Goal: Information Seeking & Learning: Learn about a topic

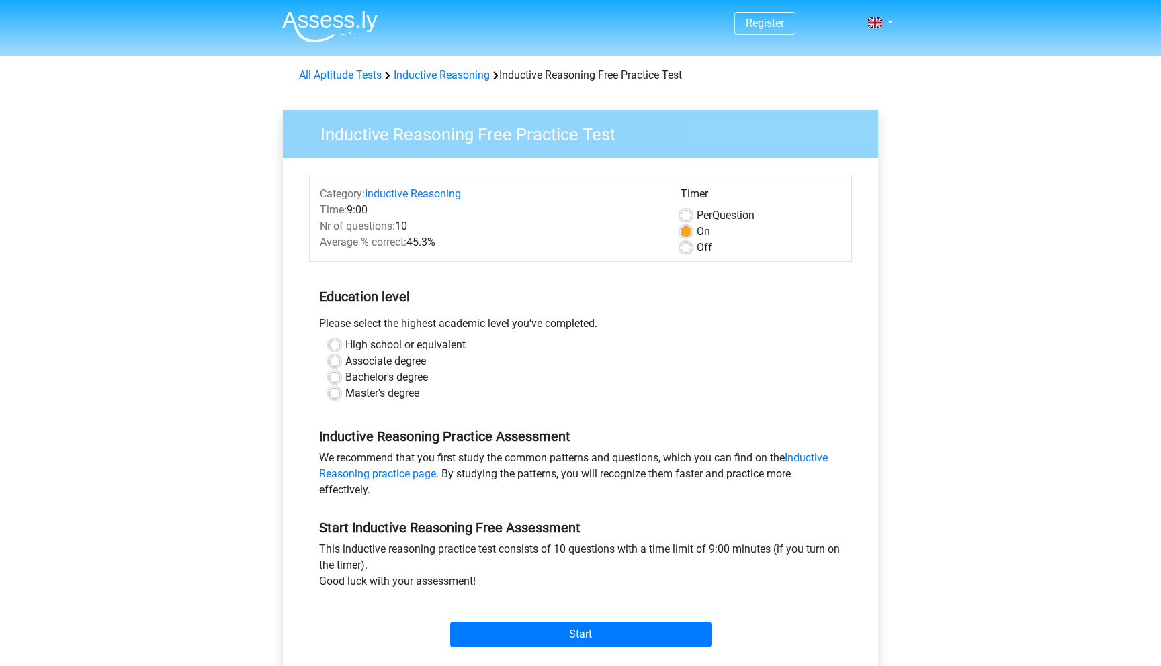
scroll to position [73, 0]
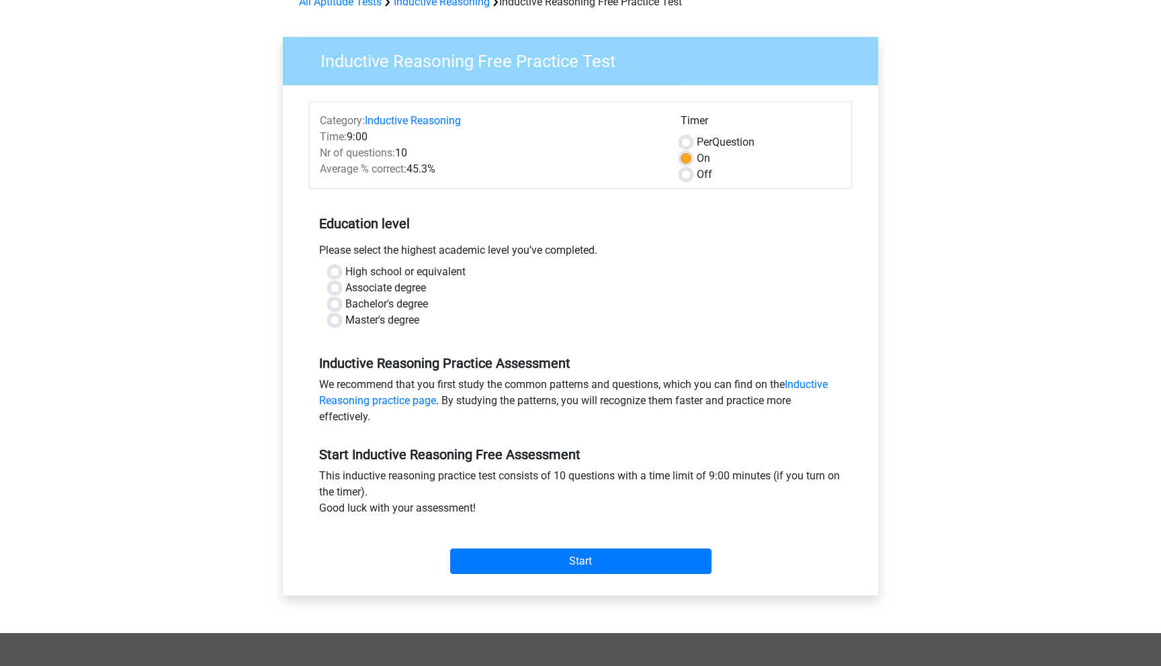
click at [345, 304] on label "Bachelor's degree" at bounding box center [386, 304] width 83 height 16
click at [336, 304] on input "Bachelor's degree" at bounding box center [334, 302] width 11 height 13
radio input "true"
click at [697, 169] on label "Off" at bounding box center [704, 175] width 15 height 16
click at [689, 169] on input "Off" at bounding box center [686, 173] width 11 height 13
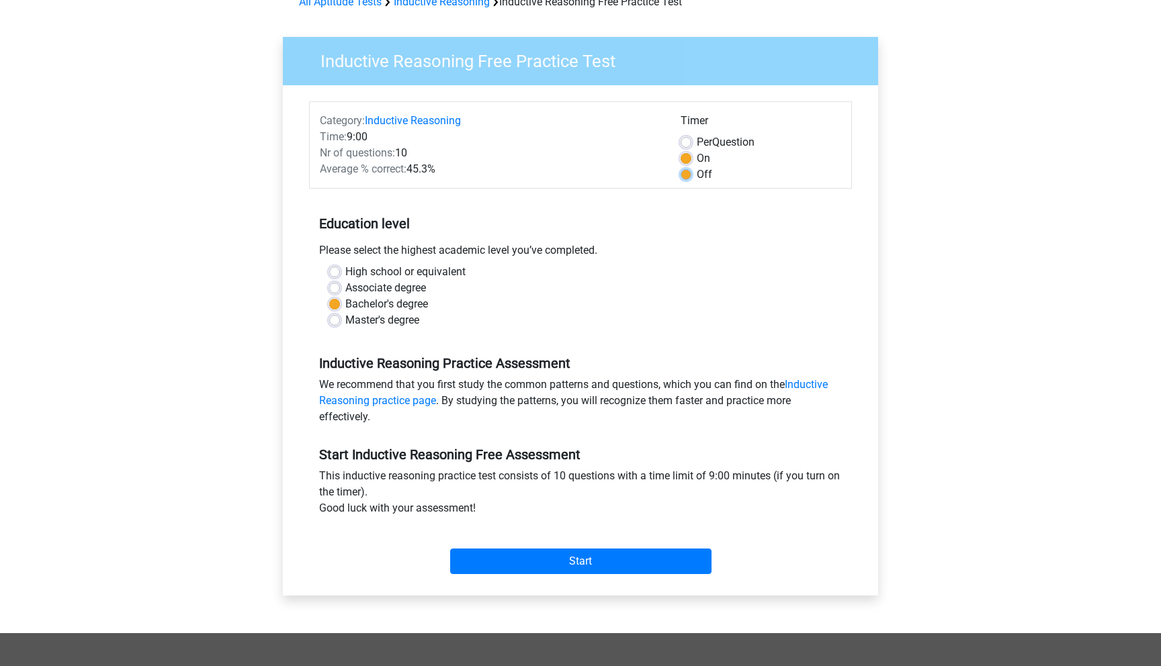
radio input "true"
click at [535, 554] on input "Start" at bounding box center [580, 562] width 261 height 26
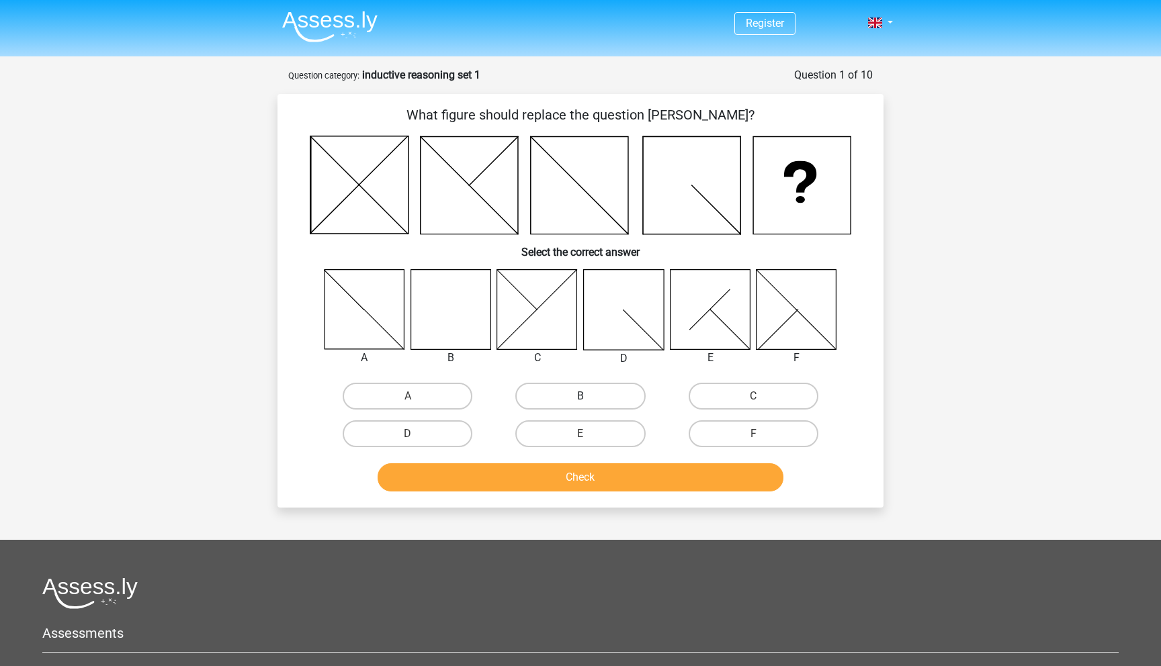
click at [567, 397] on label "B" at bounding box center [580, 396] width 130 height 27
click at [580, 397] on input "B" at bounding box center [584, 400] width 9 height 9
radio input "true"
click at [579, 478] on button "Check" at bounding box center [581, 478] width 406 height 28
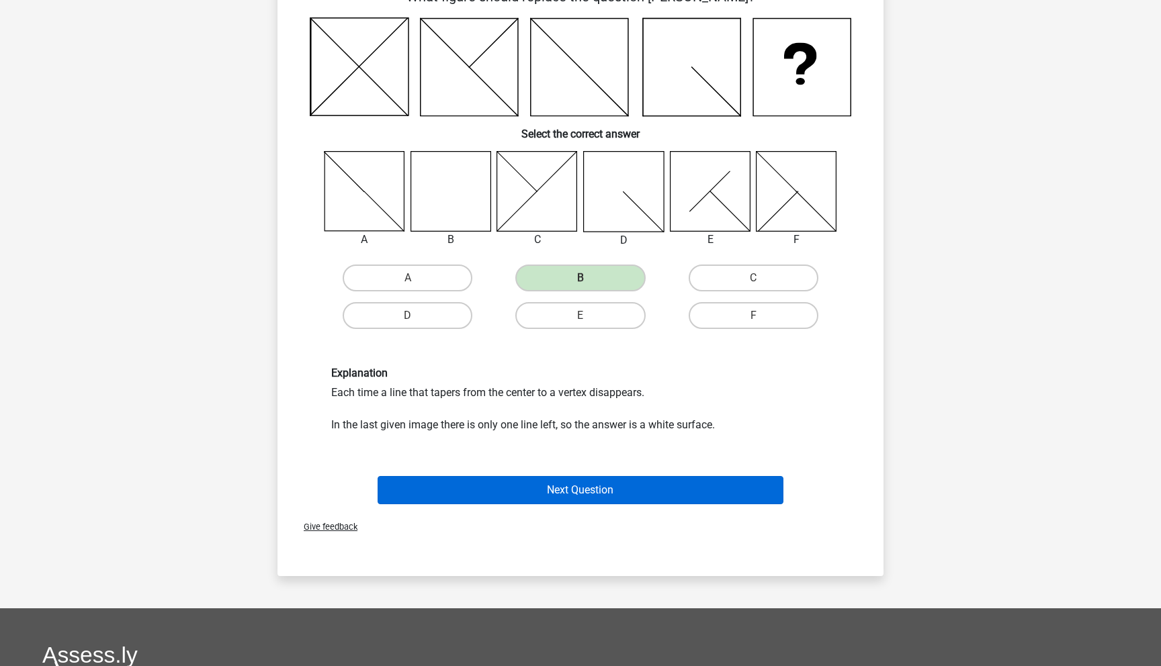
scroll to position [99, 0]
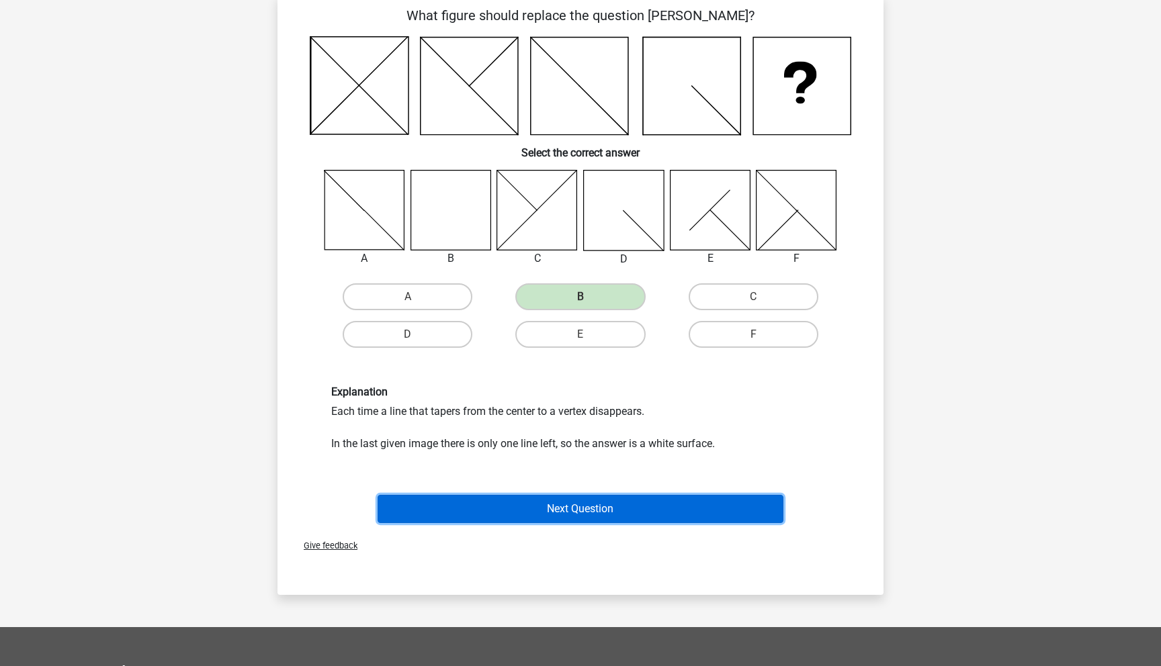
click at [556, 509] on button "Next Question" at bounding box center [581, 509] width 406 height 28
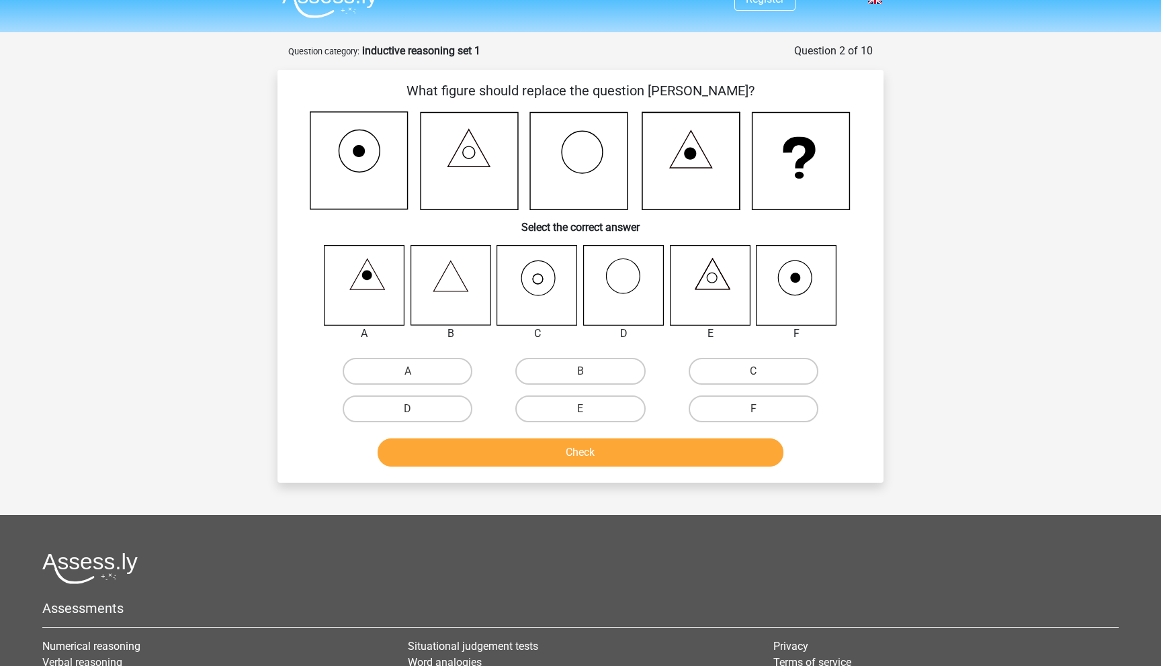
scroll to position [0, 0]
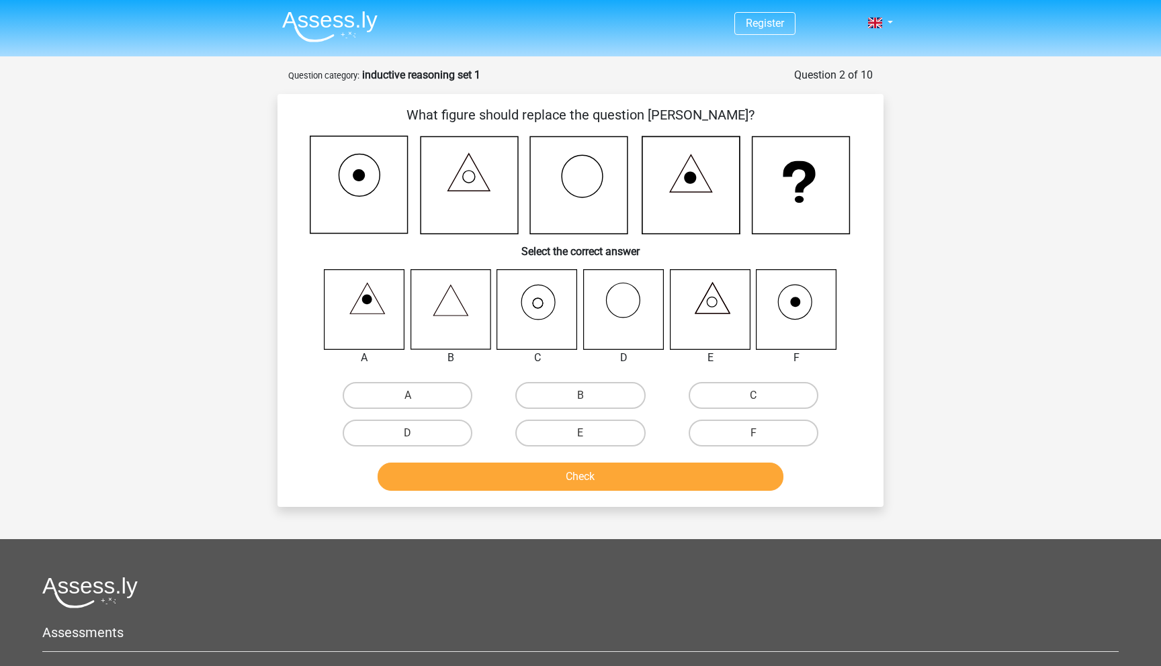
click at [460, 300] on icon at bounding box center [451, 309] width 80 height 80
click at [574, 384] on label "B" at bounding box center [580, 395] width 130 height 27
click at [580, 396] on input "B" at bounding box center [584, 400] width 9 height 9
radio input "true"
click at [584, 482] on button "Check" at bounding box center [581, 477] width 406 height 28
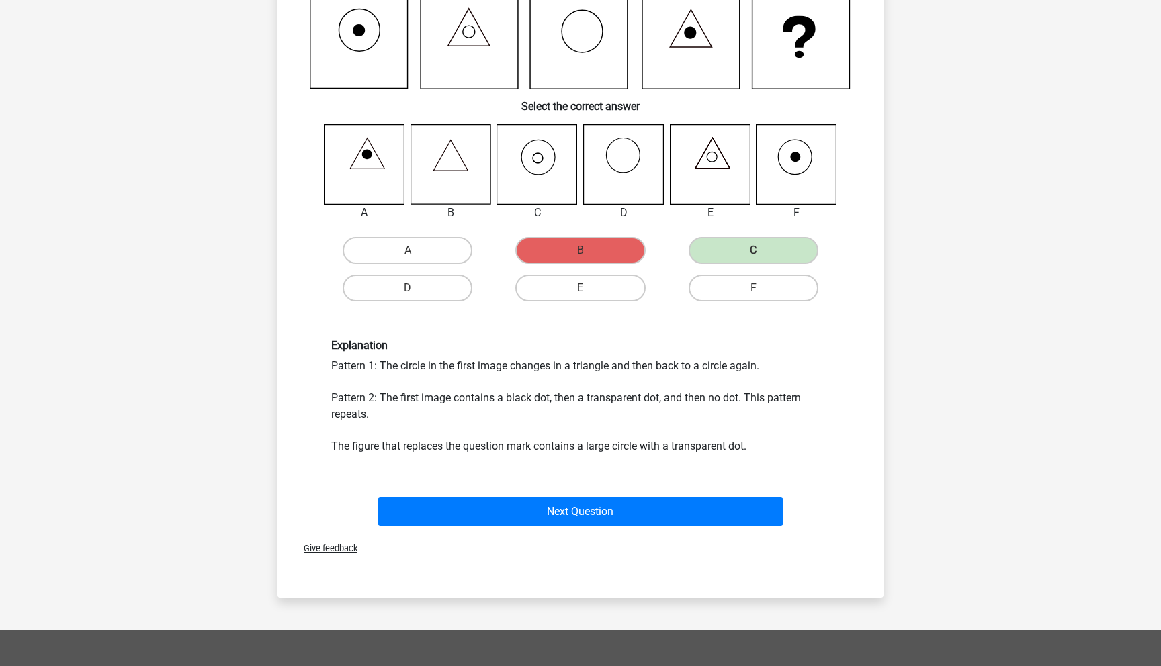
scroll to position [174, 0]
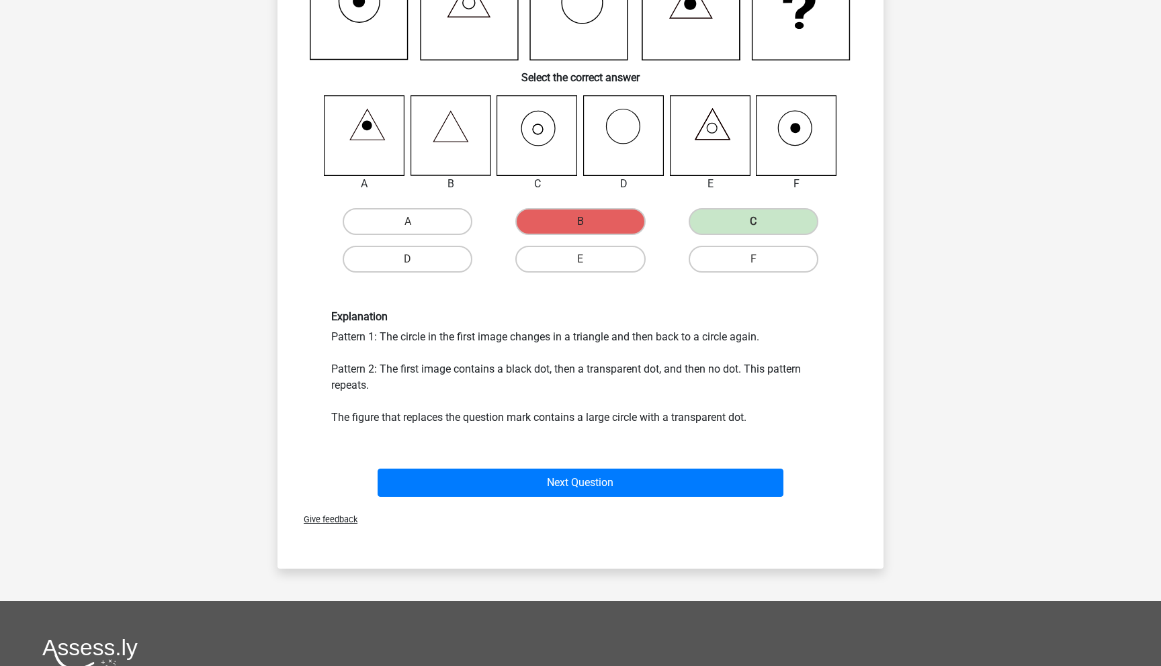
click at [593, 220] on label "B" at bounding box center [580, 221] width 130 height 27
click at [762, 221] on label "C" at bounding box center [754, 221] width 130 height 27
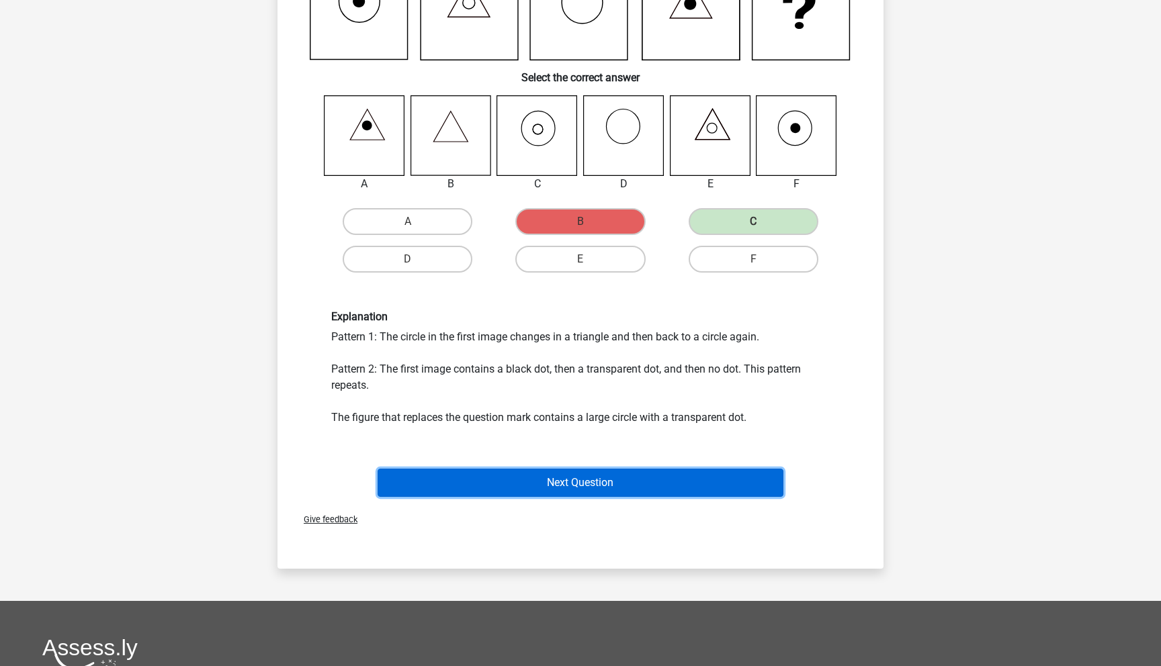
click at [556, 475] on button "Next Question" at bounding box center [581, 483] width 406 height 28
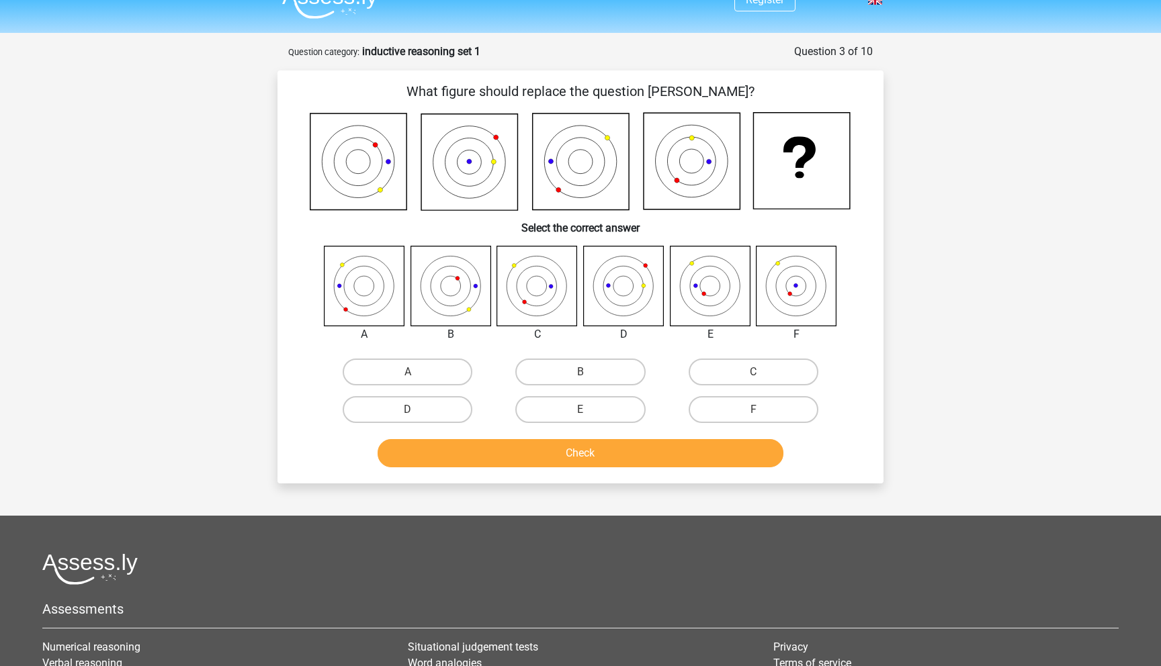
scroll to position [0, 0]
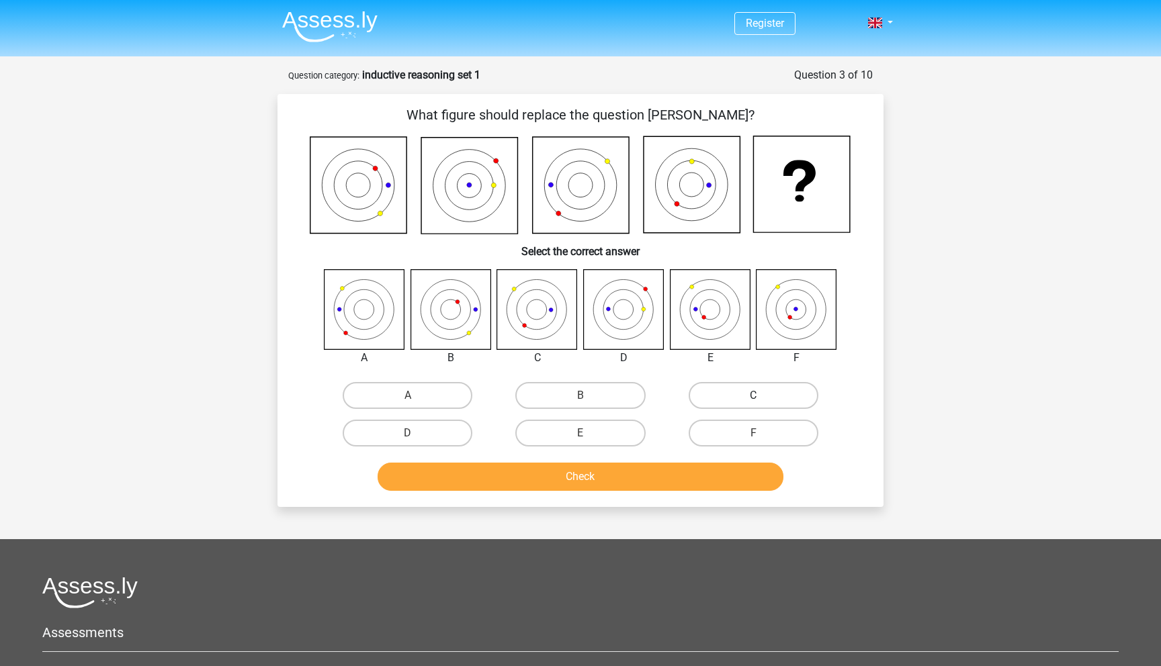
click at [736, 394] on label "C" at bounding box center [754, 395] width 130 height 27
click at [753, 396] on input "C" at bounding box center [757, 400] width 9 height 9
radio input "true"
click at [632, 476] on button "Check" at bounding box center [581, 477] width 406 height 28
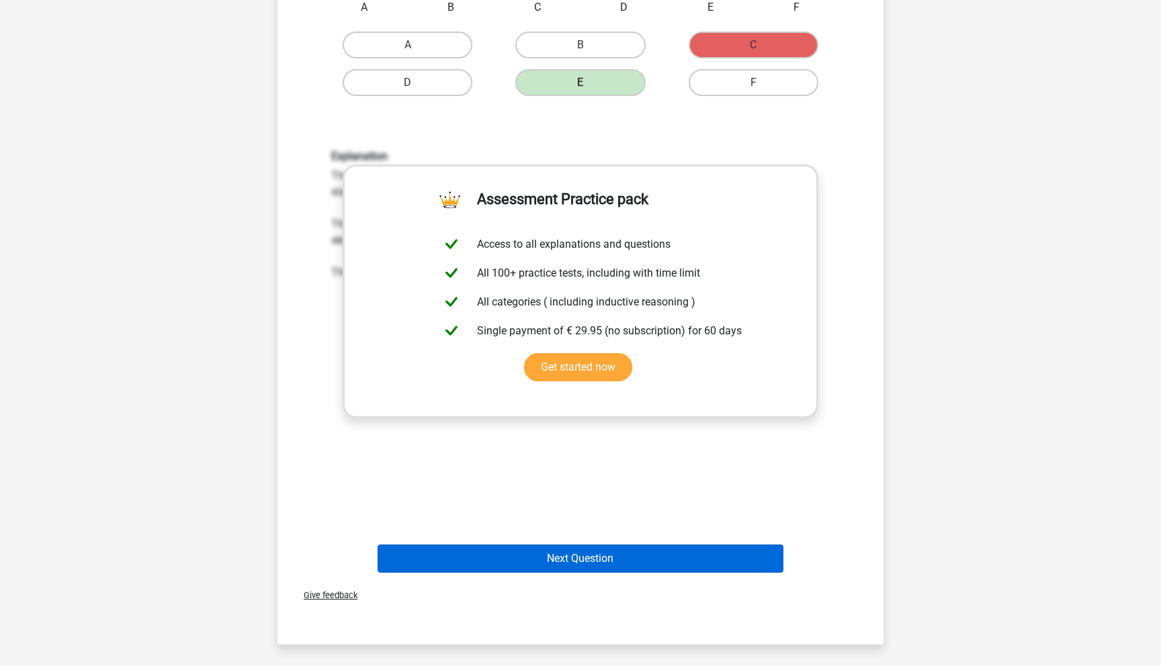
scroll to position [337, 0]
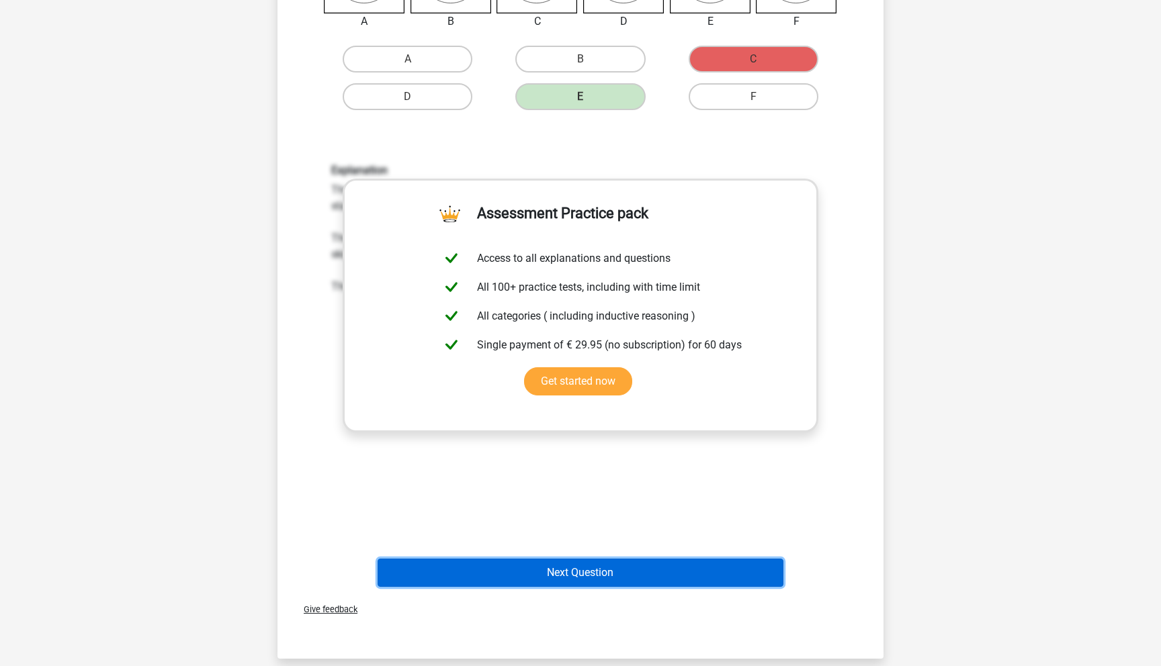
click at [590, 572] on button "Next Question" at bounding box center [581, 573] width 406 height 28
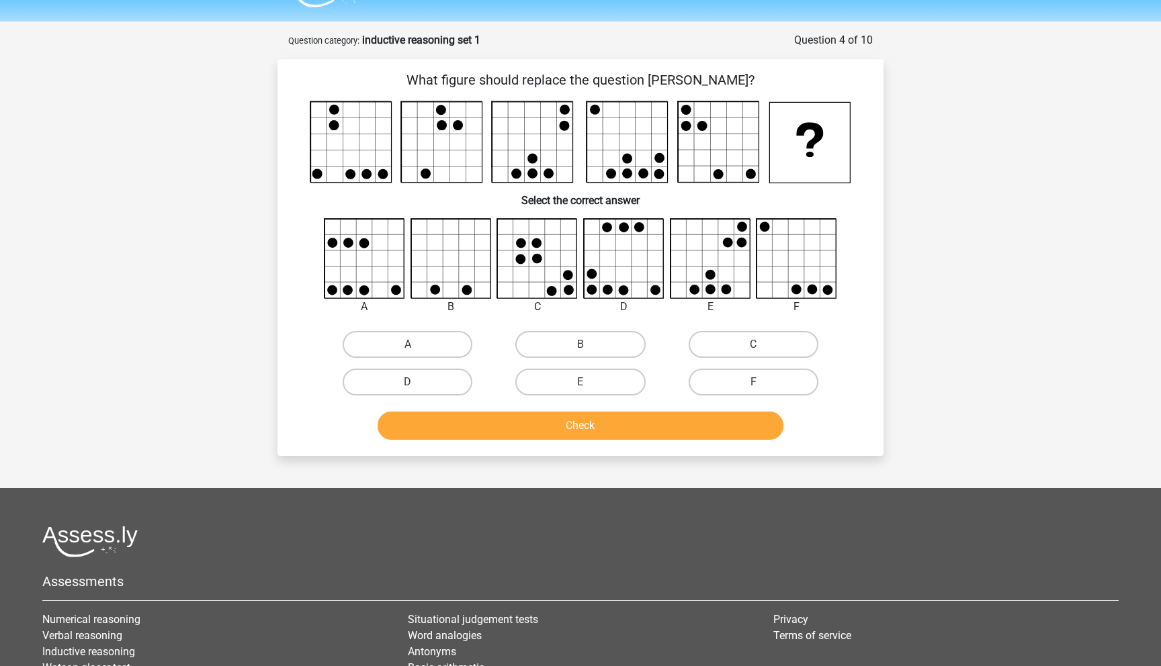
scroll to position [19, 0]
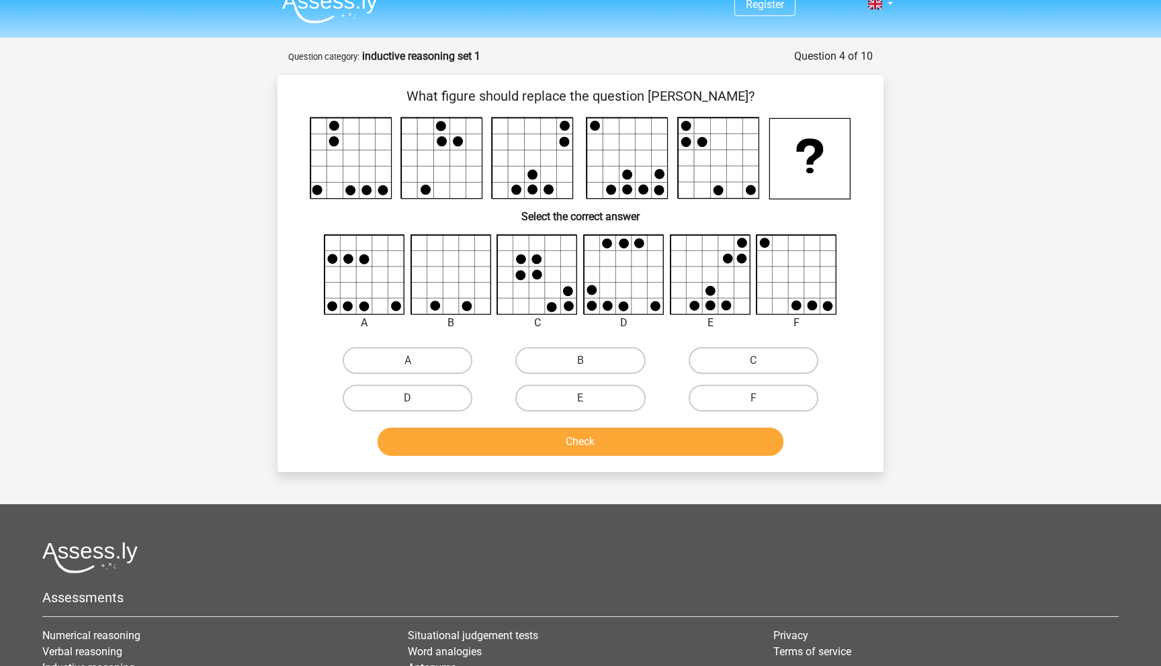
click at [1049, 90] on div "Register Nederlands English" at bounding box center [580, 420] width 1161 height 878
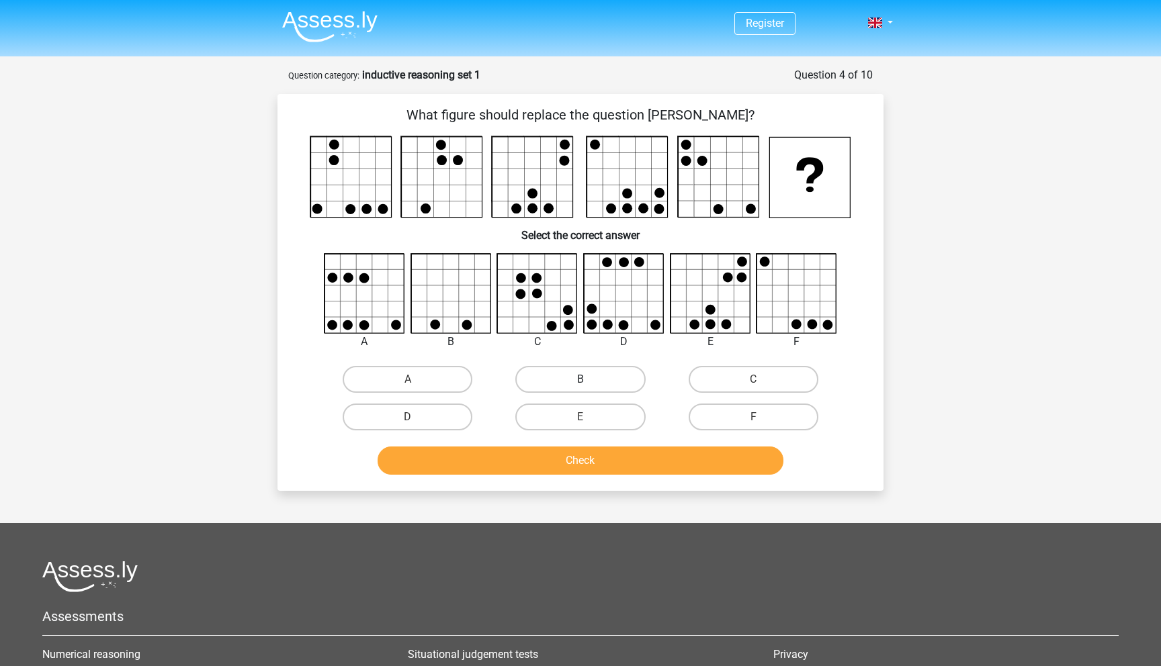
click at [544, 380] on label "B" at bounding box center [580, 379] width 130 height 27
click at [580, 380] on input "B" at bounding box center [584, 384] width 9 height 9
radio input "true"
click at [738, 383] on label "C" at bounding box center [754, 379] width 130 height 27
click at [753, 383] on input "C" at bounding box center [757, 384] width 9 height 9
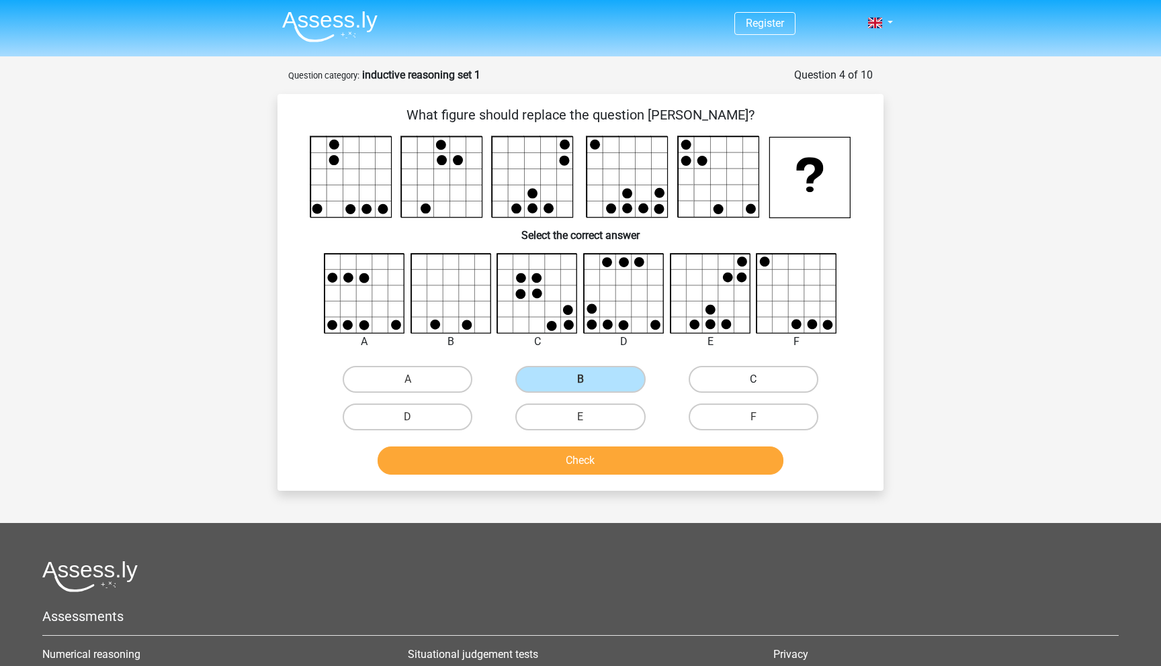
radio input "true"
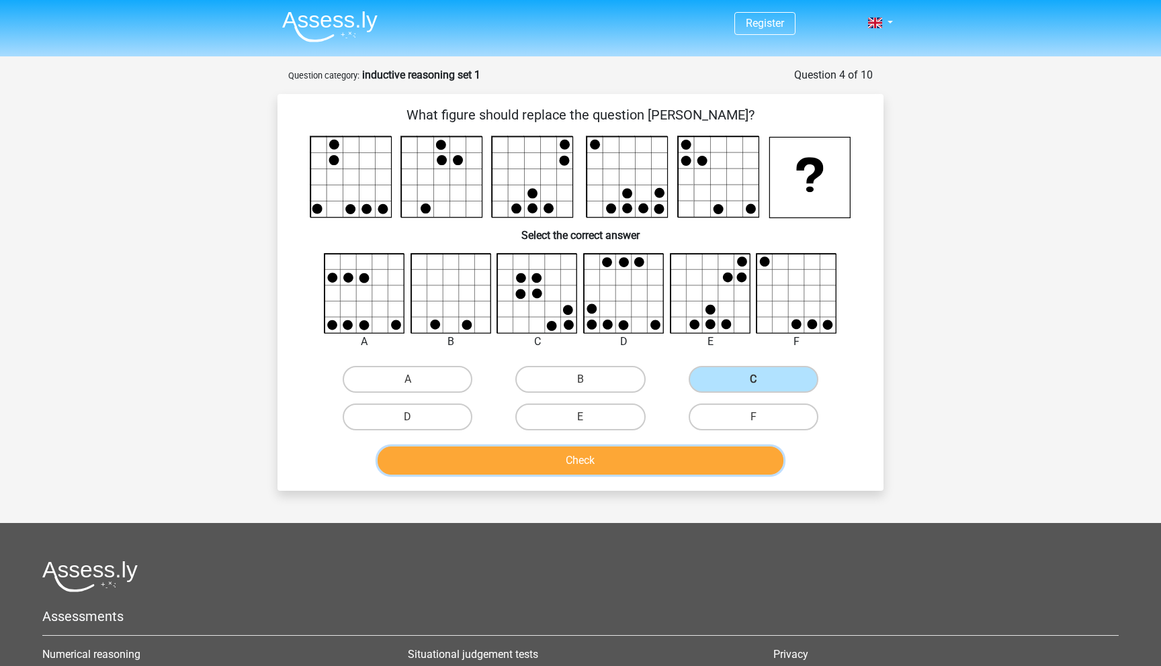
click at [655, 465] on button "Check" at bounding box center [581, 461] width 406 height 28
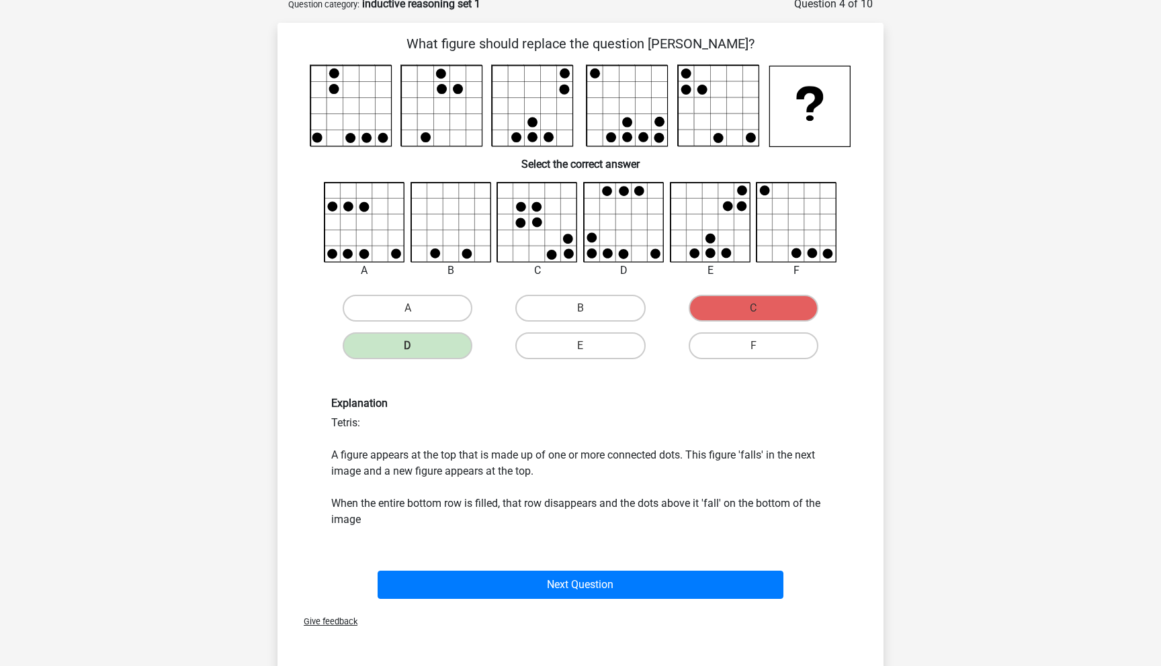
scroll to position [53, 0]
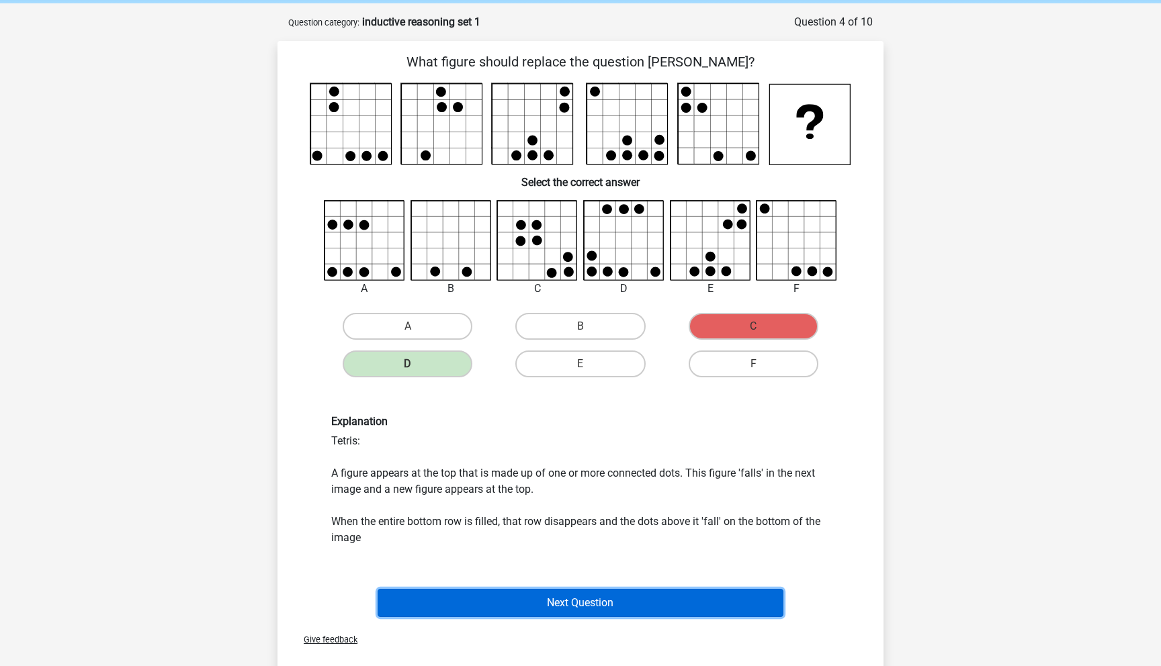
click at [552, 602] on button "Next Question" at bounding box center [581, 603] width 406 height 28
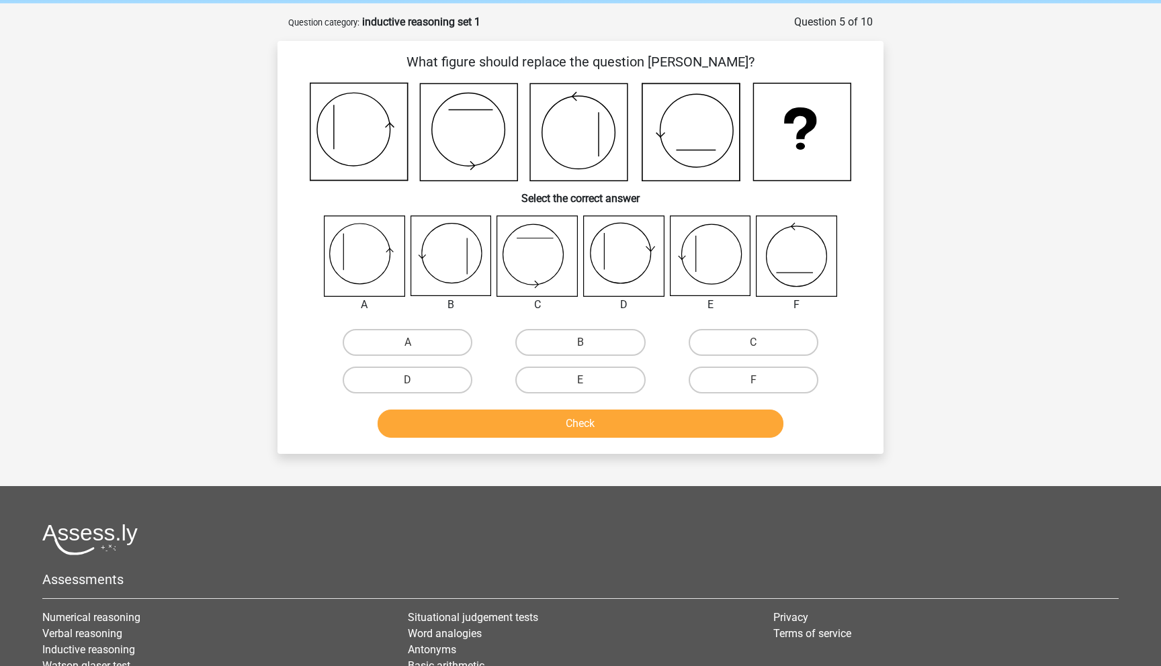
scroll to position [67, 0]
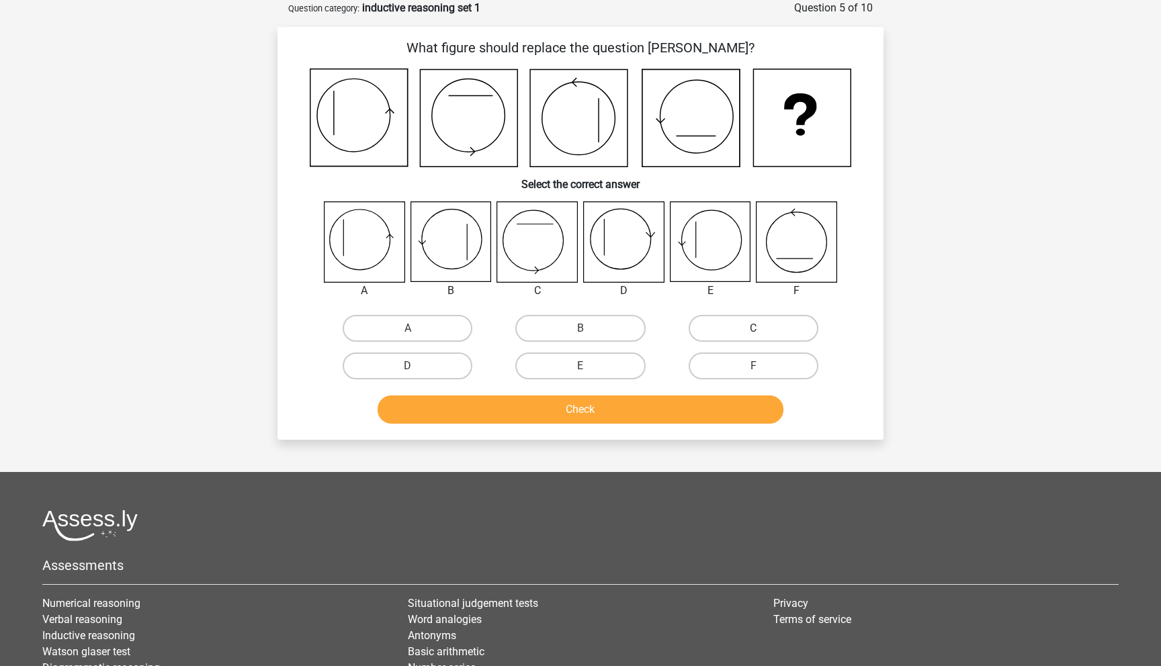
click at [764, 329] on label "C" at bounding box center [754, 328] width 130 height 27
click at [762, 329] on input "C" at bounding box center [757, 333] width 9 height 9
radio input "true"
click at [620, 416] on button "Check" at bounding box center [581, 410] width 406 height 28
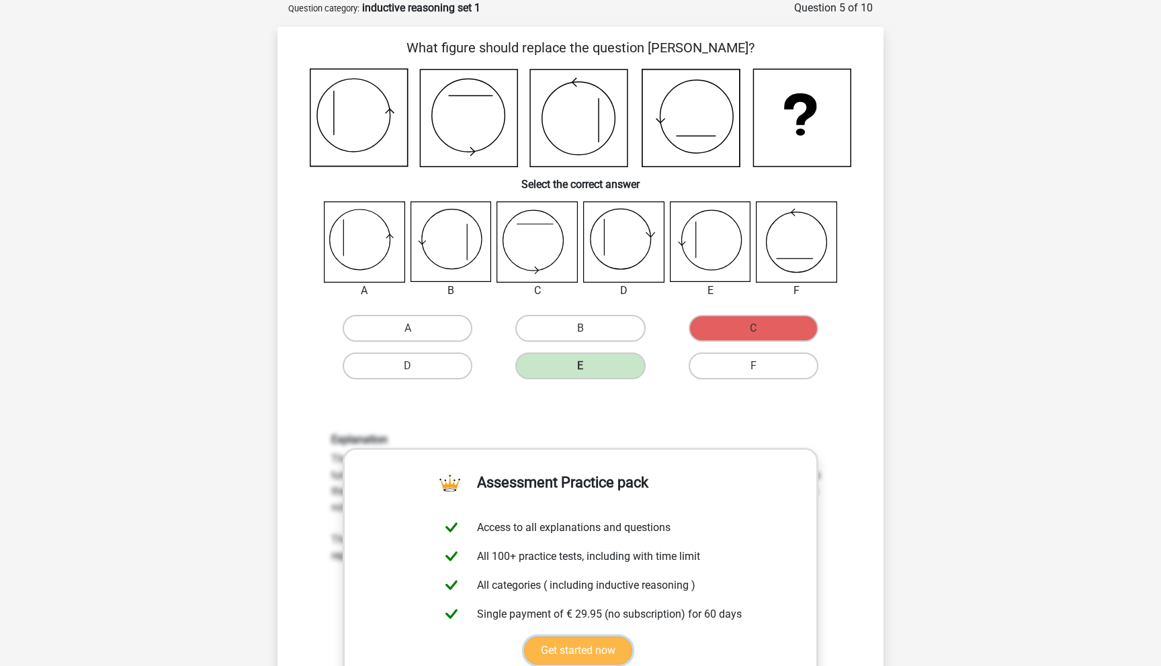
click at [621, 637] on link "Get started now" at bounding box center [578, 651] width 108 height 28
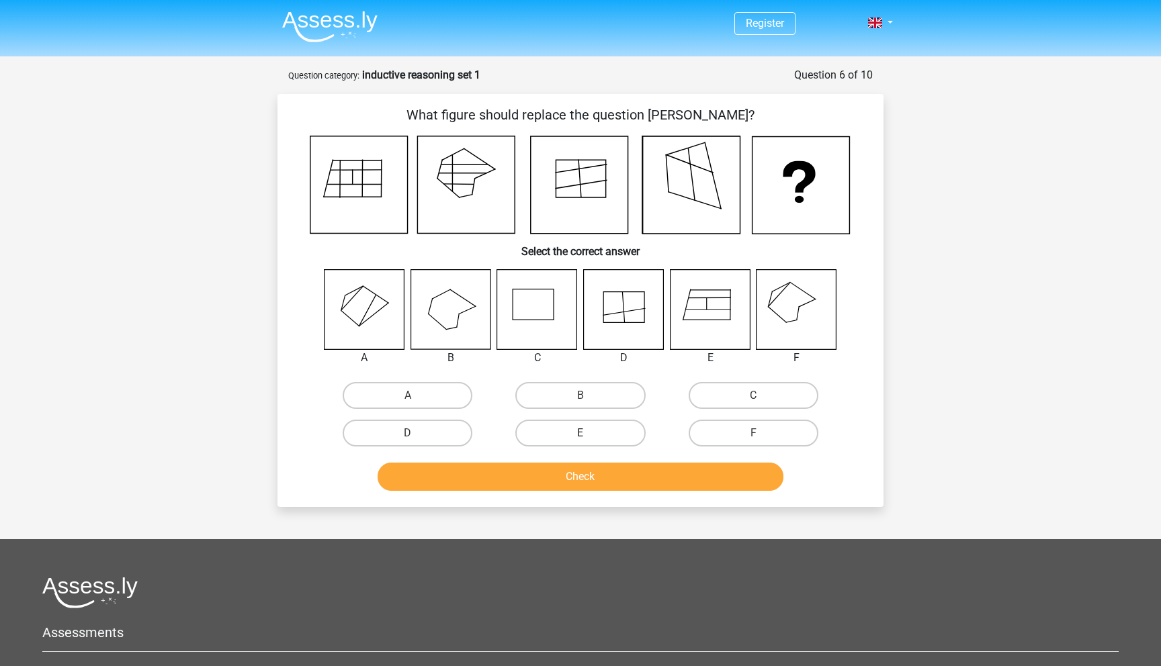
click at [570, 429] on label "E" at bounding box center [580, 433] width 130 height 27
click at [580, 433] on input "E" at bounding box center [584, 437] width 9 height 9
radio input "true"
click at [595, 479] on button "Check" at bounding box center [581, 477] width 406 height 28
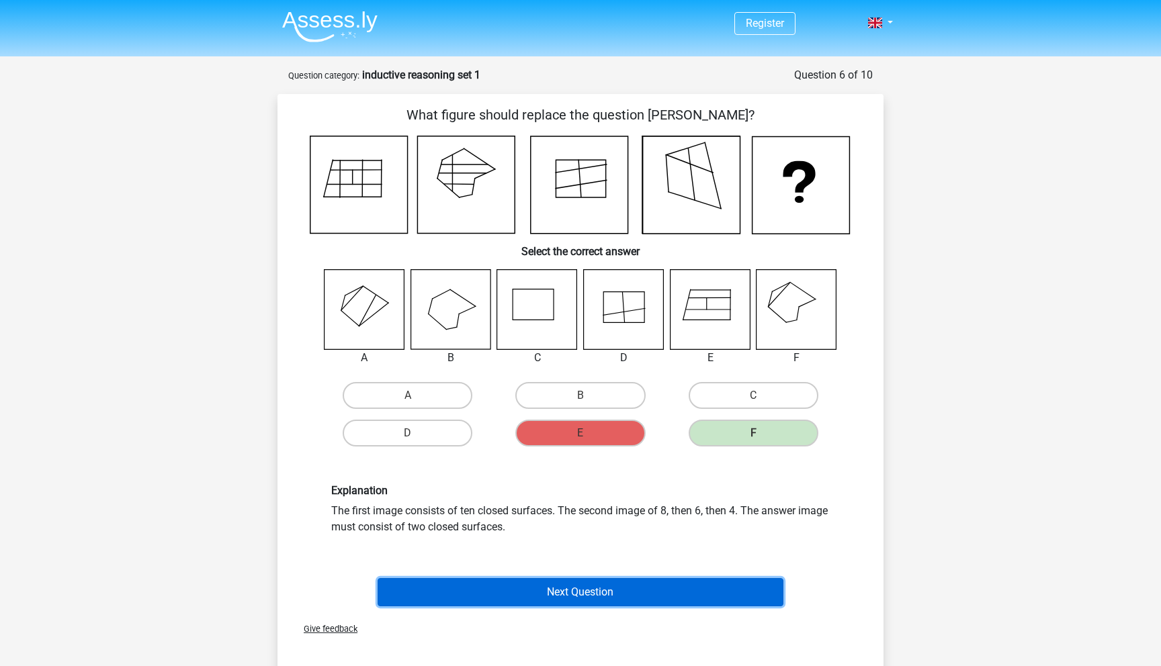
click at [568, 587] on button "Next Question" at bounding box center [581, 592] width 406 height 28
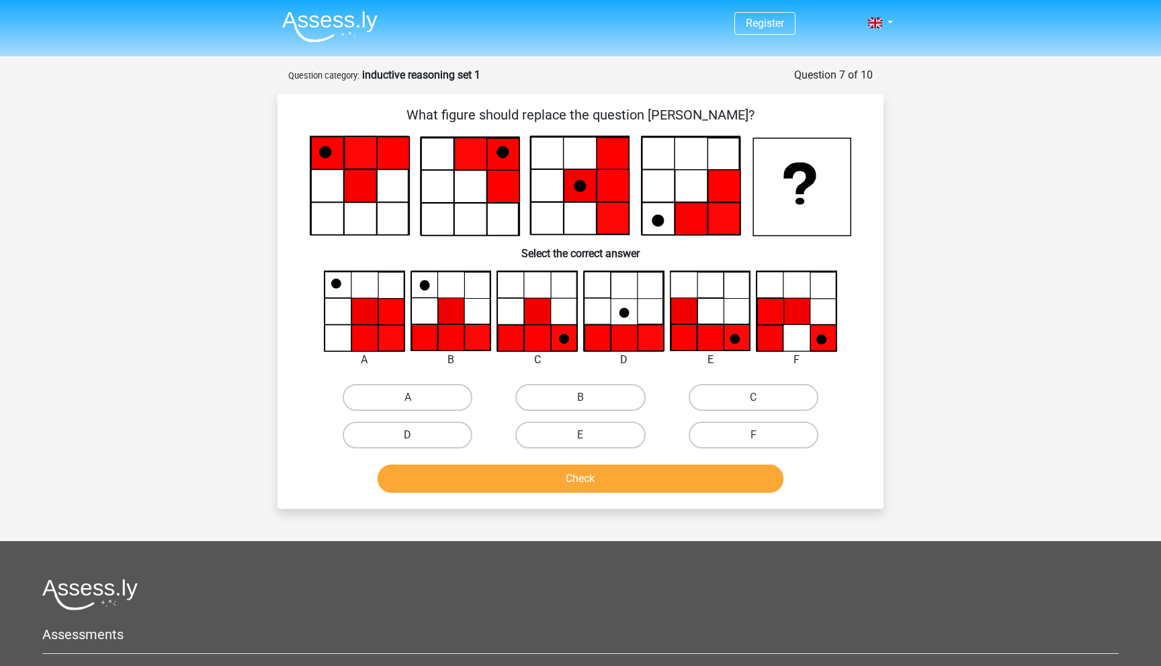
click at [443, 435] on label "D" at bounding box center [408, 435] width 130 height 27
click at [417, 435] on input "D" at bounding box center [412, 439] width 9 height 9
radio input "true"
click at [518, 474] on button "Check" at bounding box center [581, 479] width 406 height 28
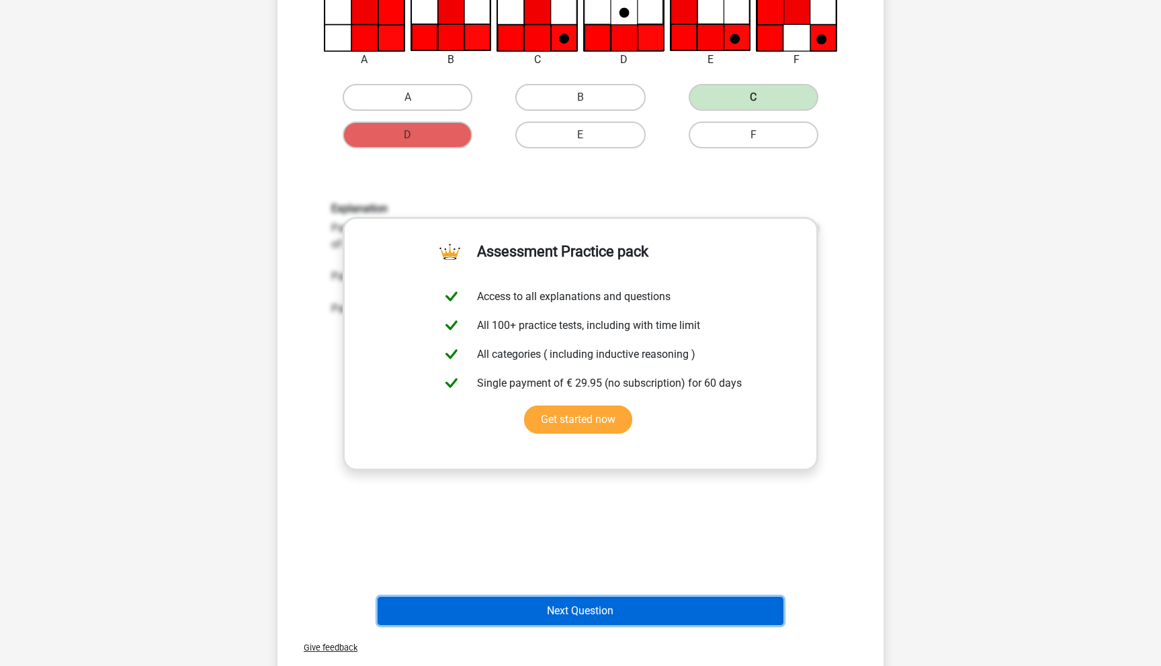
click at [554, 611] on button "Next Question" at bounding box center [581, 611] width 406 height 28
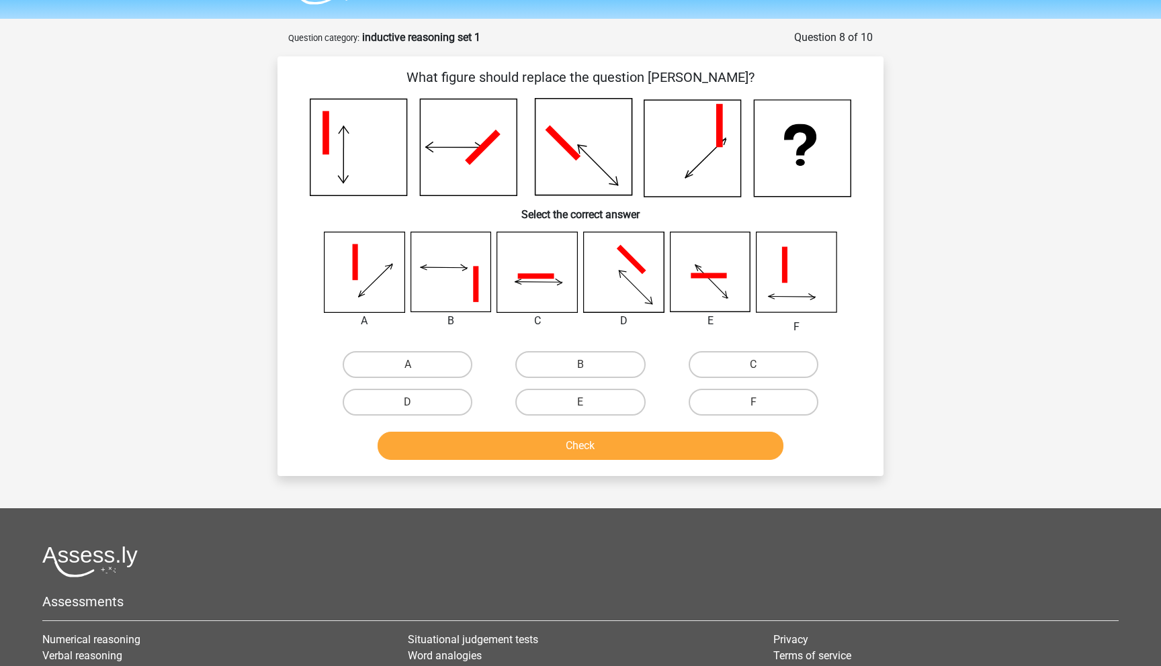
scroll to position [34, 0]
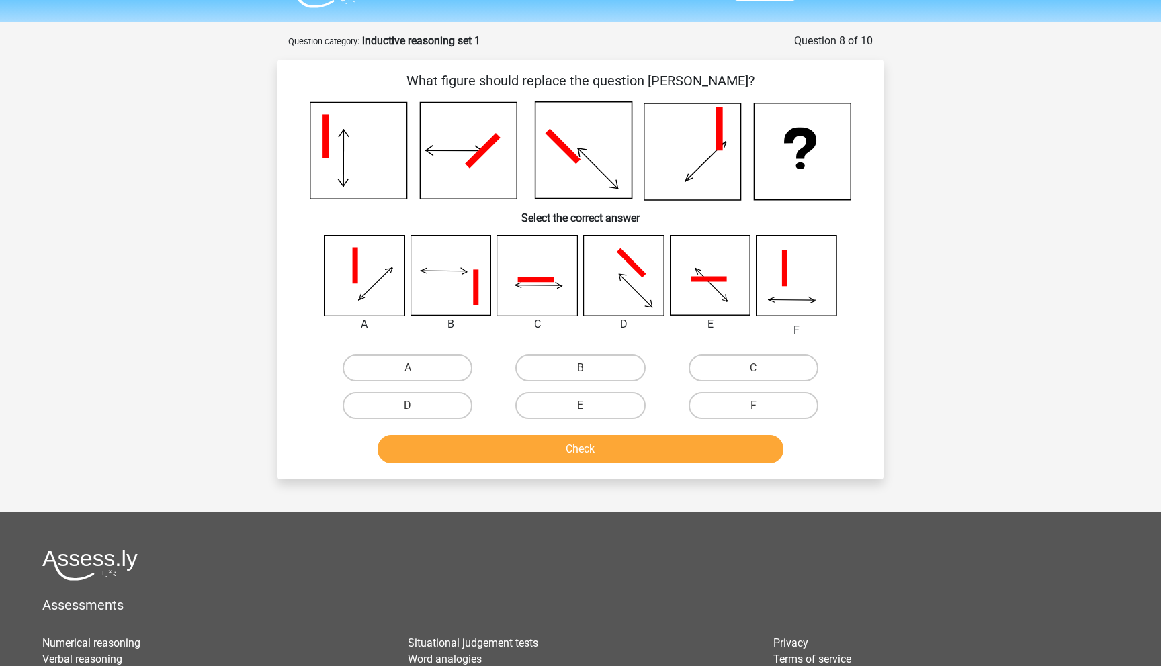
click at [1049, 94] on div "Register Nederlands English" at bounding box center [580, 416] width 1161 height 901
click at [574, 416] on label "E" at bounding box center [580, 405] width 130 height 27
click at [580, 415] on input "E" at bounding box center [584, 410] width 9 height 9
radio input "true"
click at [575, 462] on button "Check" at bounding box center [581, 449] width 406 height 28
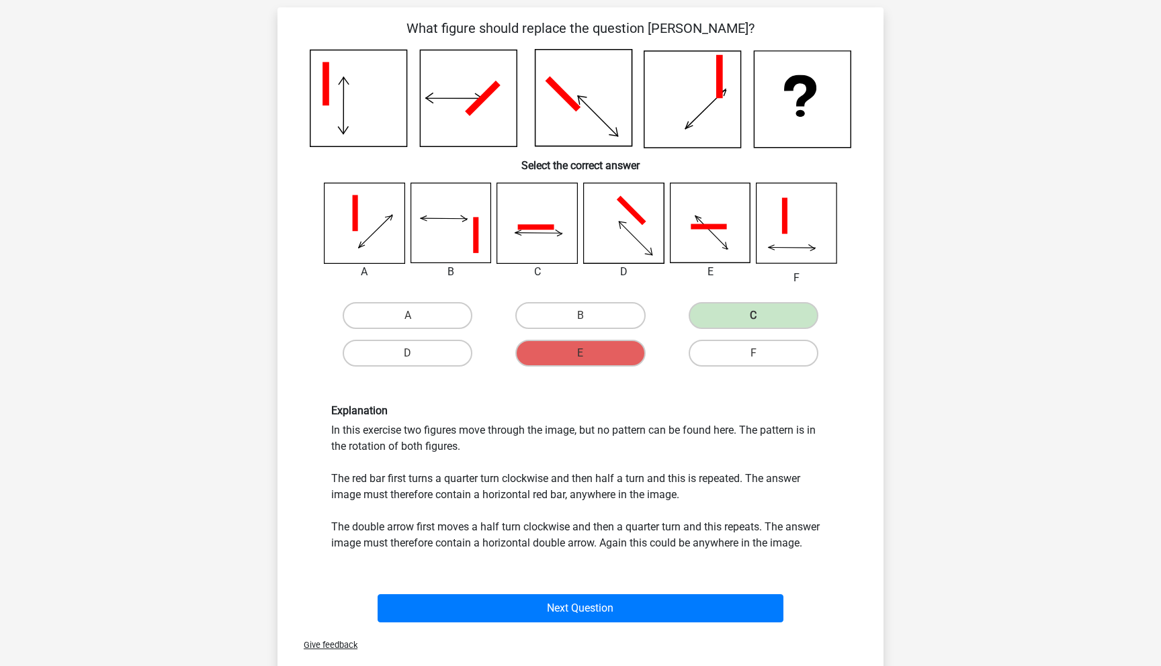
scroll to position [86, 0]
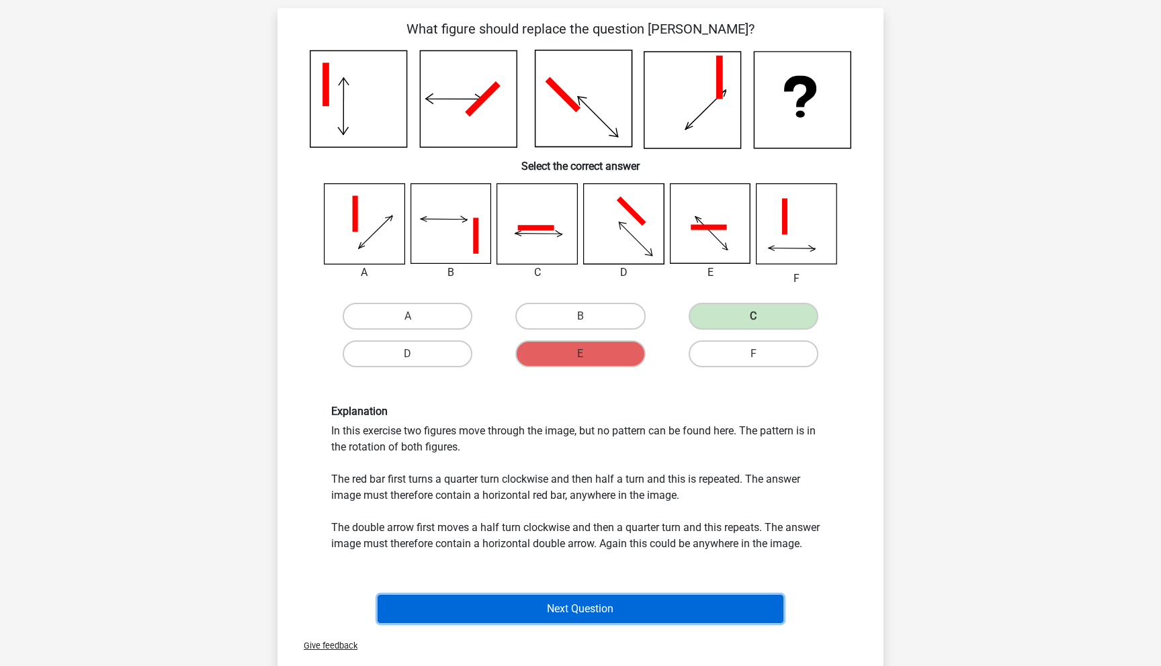
click at [531, 609] on button "Next Question" at bounding box center [581, 609] width 406 height 28
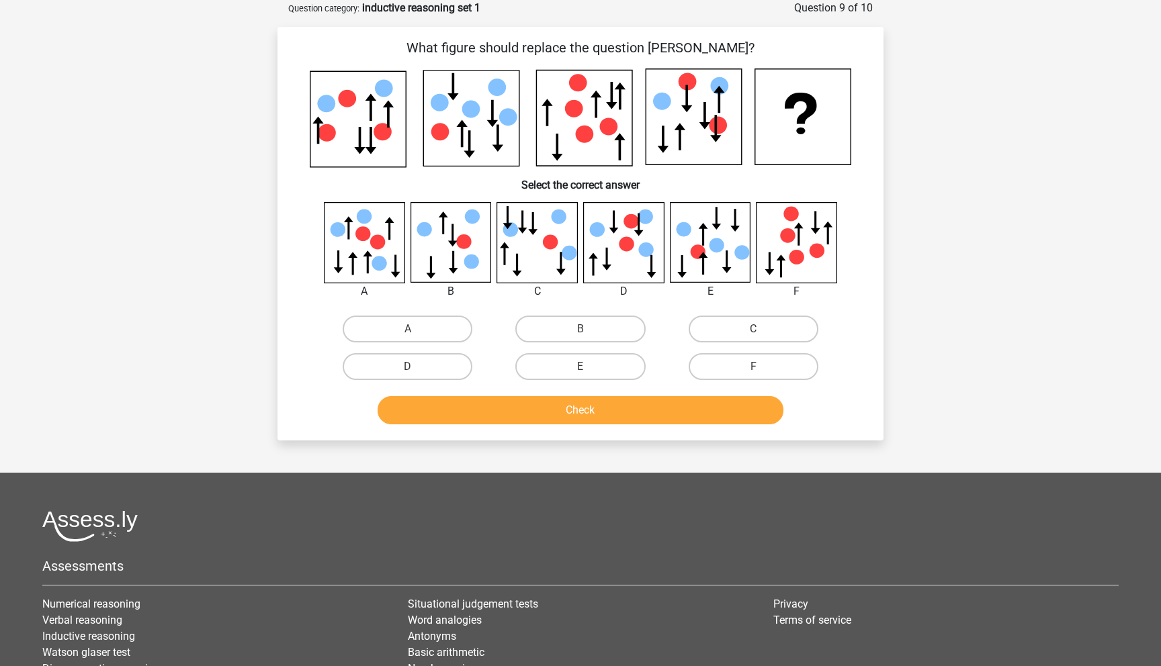
scroll to position [49, 0]
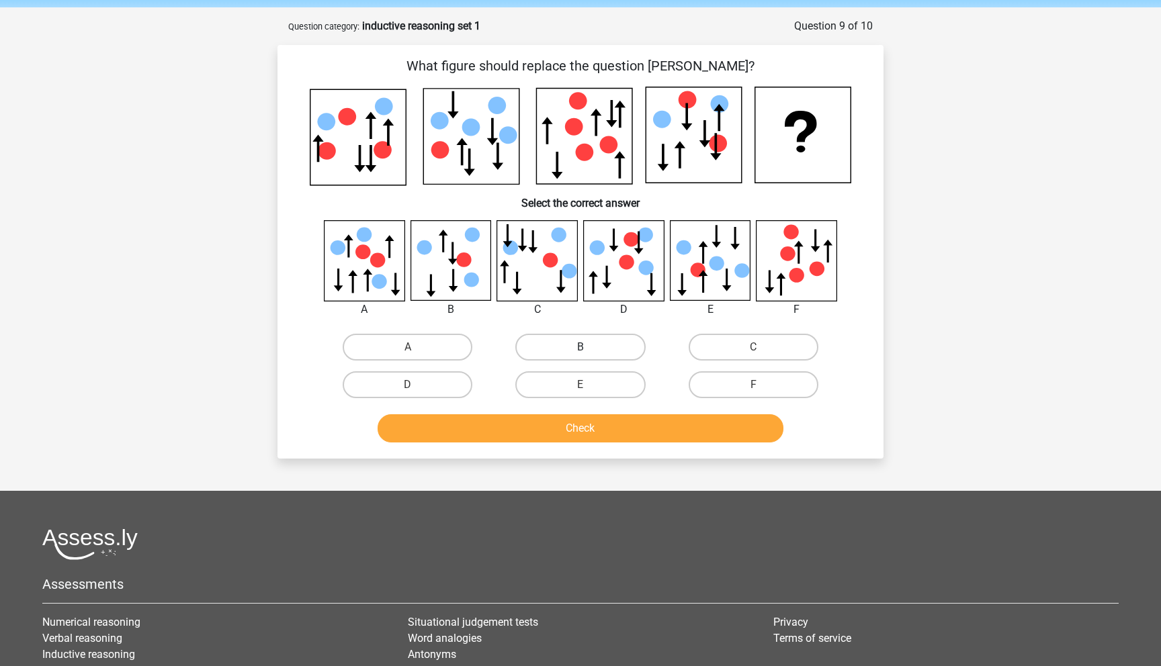
click at [576, 344] on label "B" at bounding box center [580, 347] width 130 height 27
click at [580, 347] on input "B" at bounding box center [584, 351] width 9 height 9
radio input "true"
click at [552, 428] on button "Check" at bounding box center [581, 429] width 406 height 28
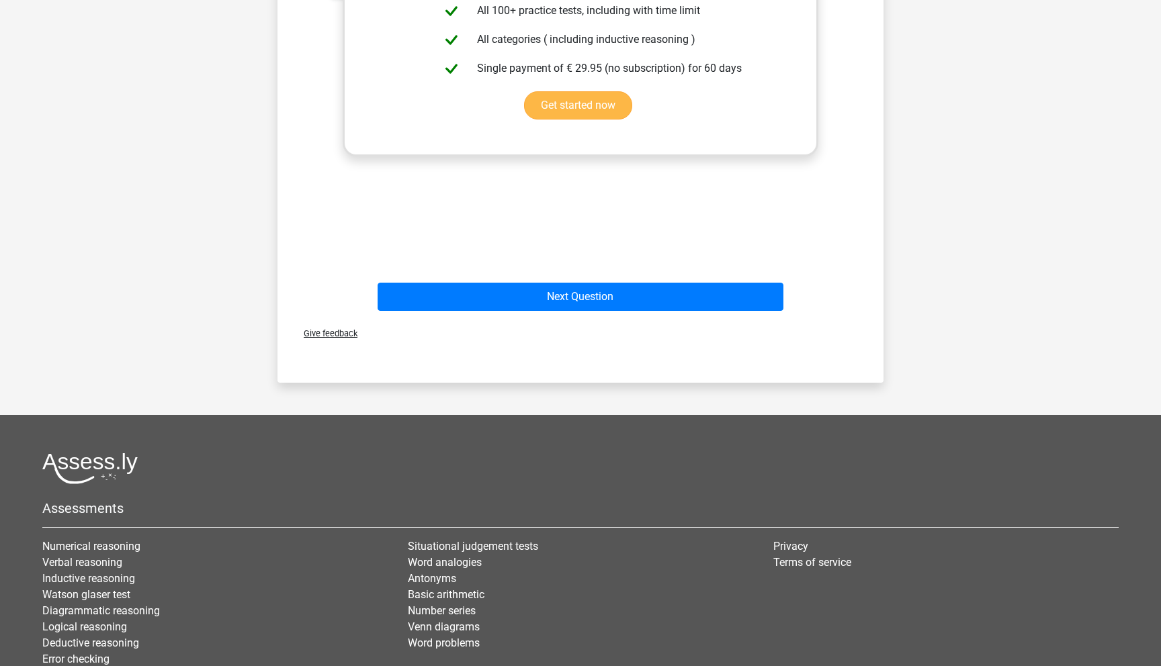
scroll to position [717, 0]
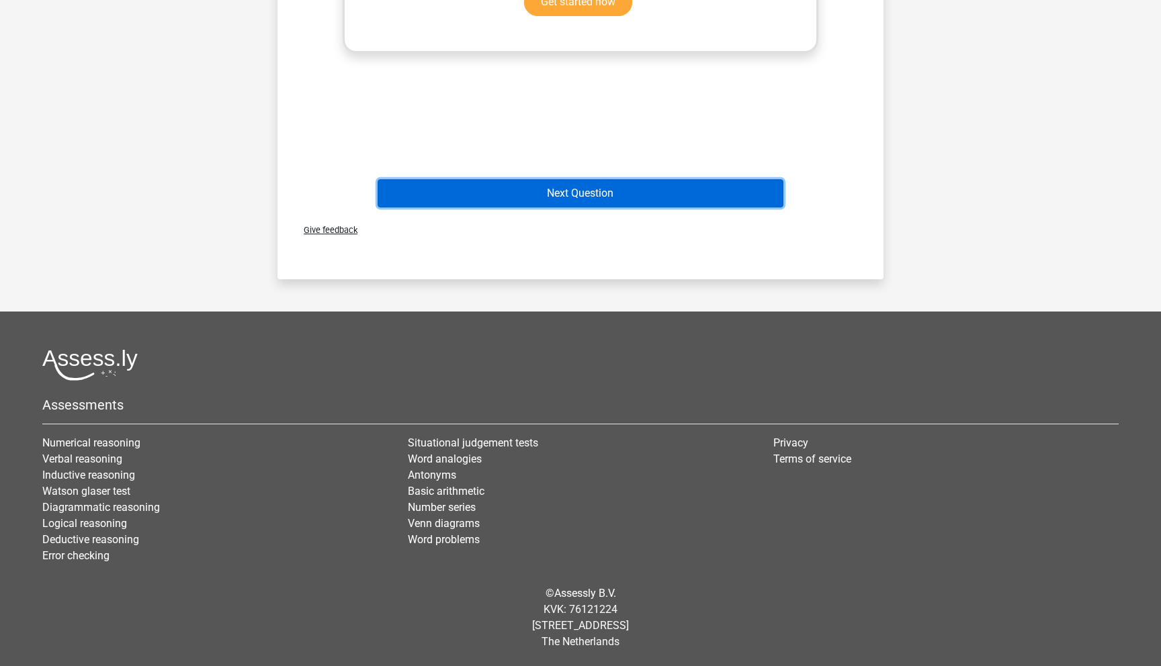
click at [602, 187] on button "Next Question" at bounding box center [581, 193] width 406 height 28
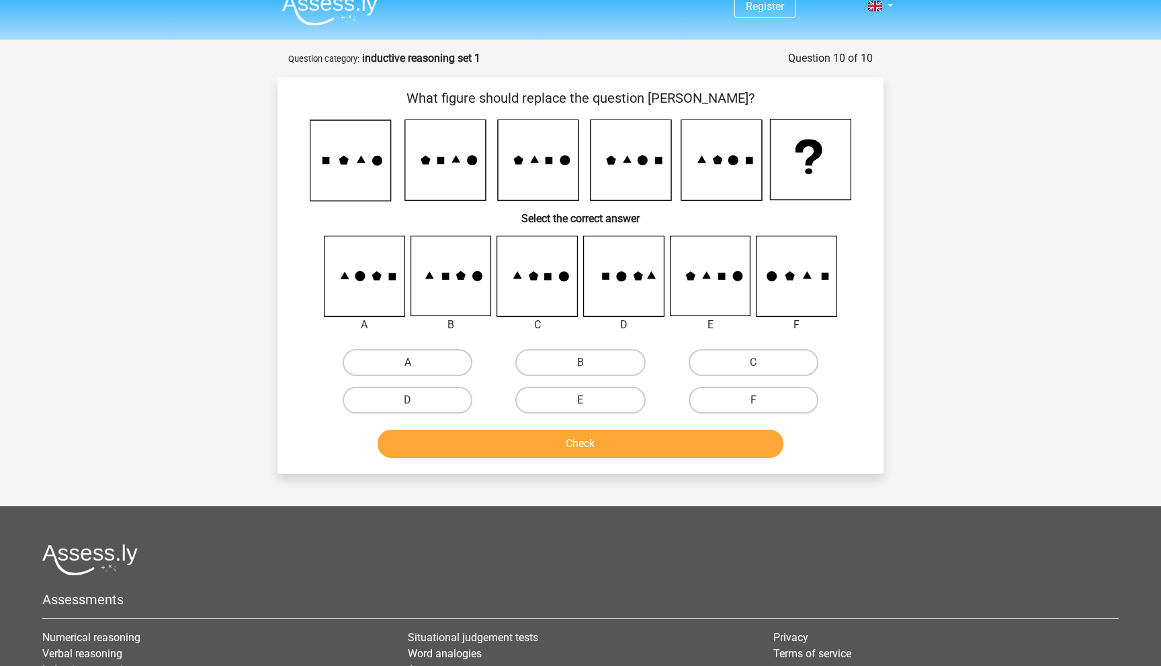
scroll to position [0, 0]
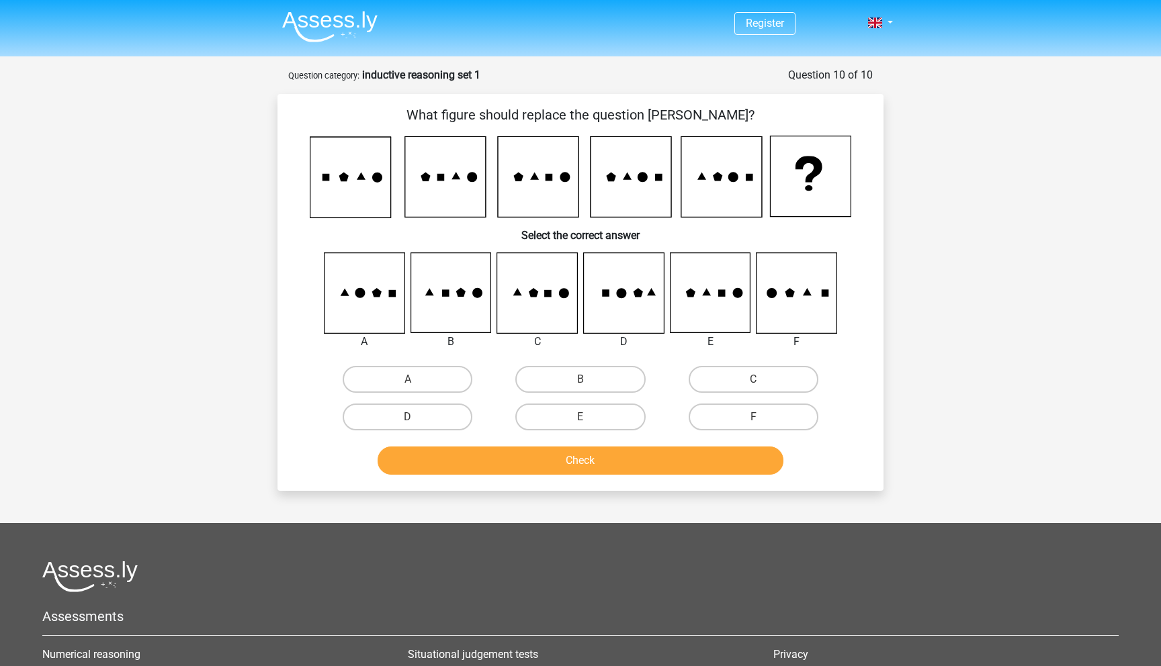
click at [624, 294] on icon at bounding box center [621, 293] width 10 height 10
click at [399, 423] on label "D" at bounding box center [408, 417] width 130 height 27
click at [408, 423] on input "D" at bounding box center [412, 421] width 9 height 9
radio input "true"
click at [453, 447] on button "Check" at bounding box center [581, 461] width 406 height 28
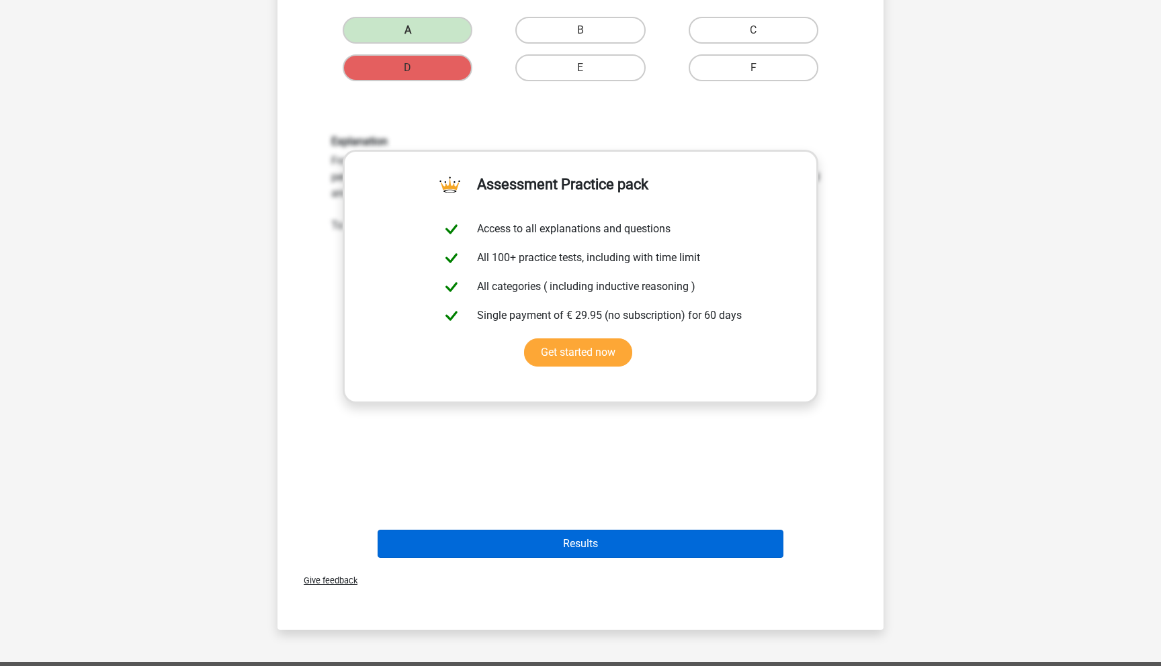
scroll to position [432, 0]
